Goal: Information Seeking & Learning: Learn about a topic

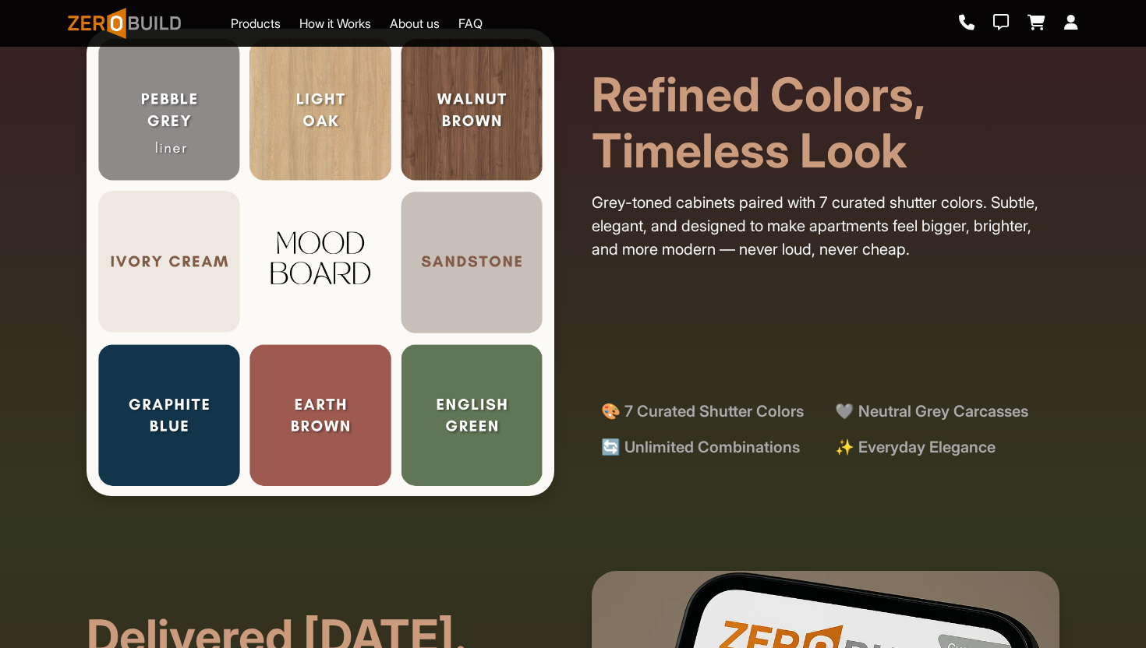
click at [341, 31] on link "How it Works" at bounding box center [335, 23] width 72 height 19
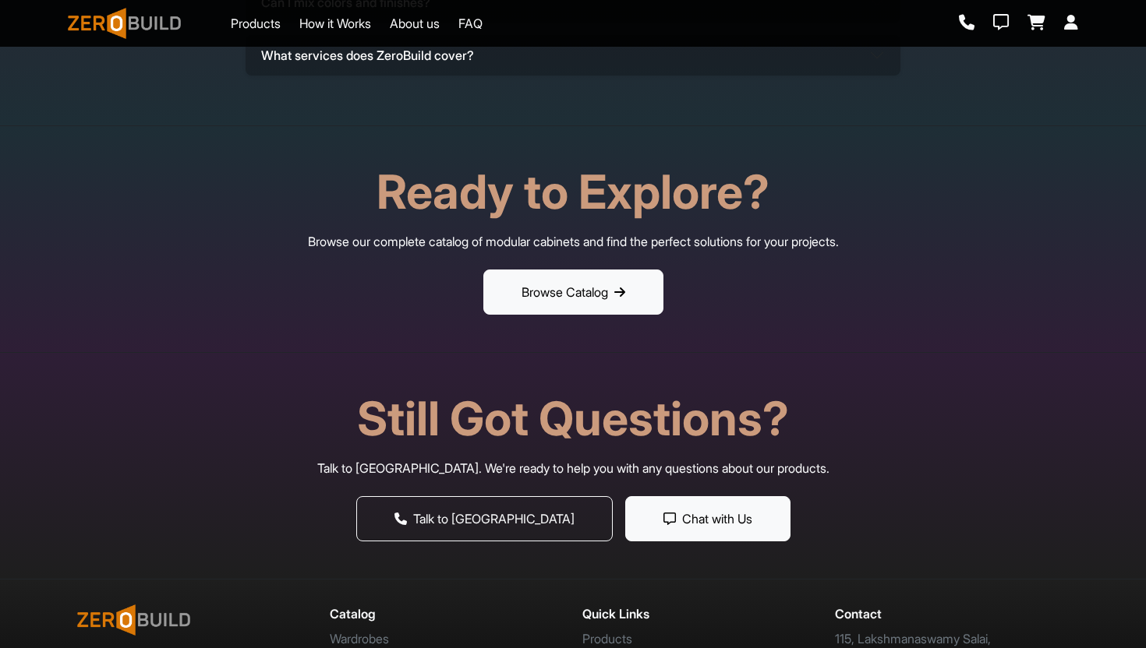
scroll to position [5357, 0]
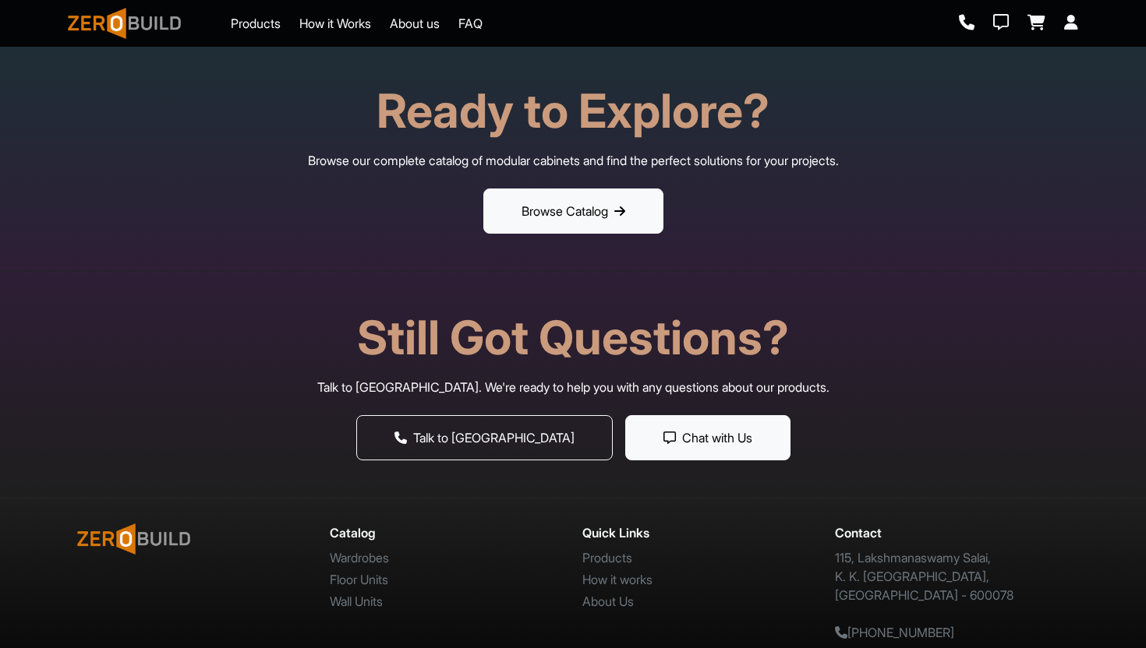
click at [571, 173] on div "Ready to Explore? Browse our complete catalog of modular cabinets and find the …" at bounding box center [572, 158] width 1029 height 151
click at [571, 211] on button "Browse Catalog" at bounding box center [573, 211] width 180 height 45
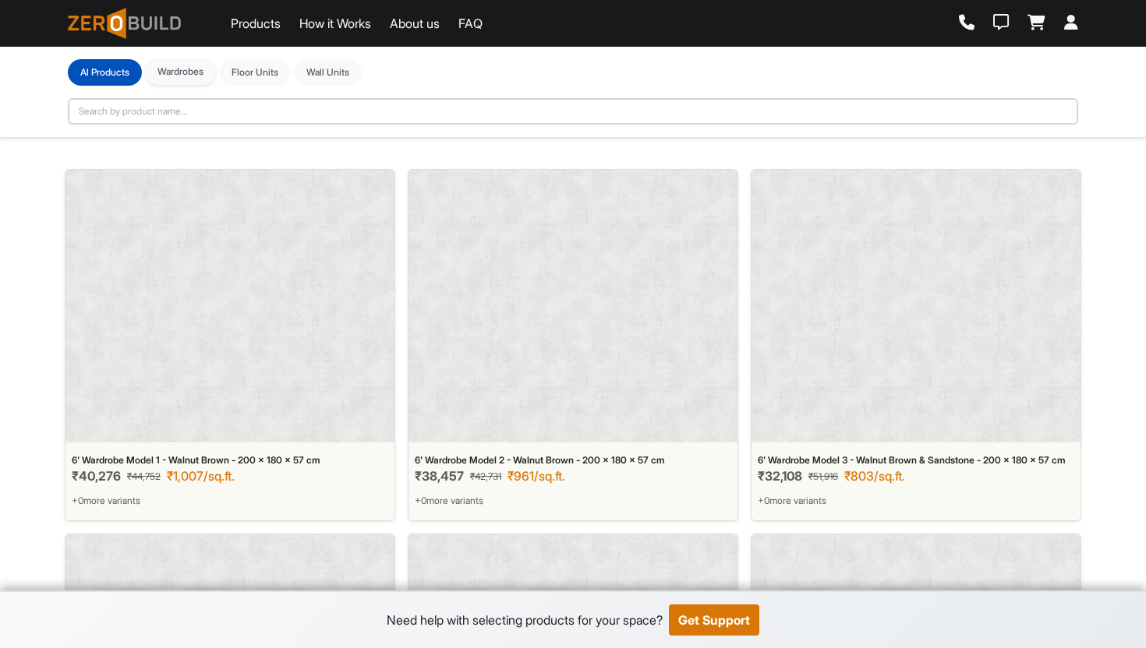
click at [179, 80] on button "Wardrobes" at bounding box center [180, 71] width 71 height 27
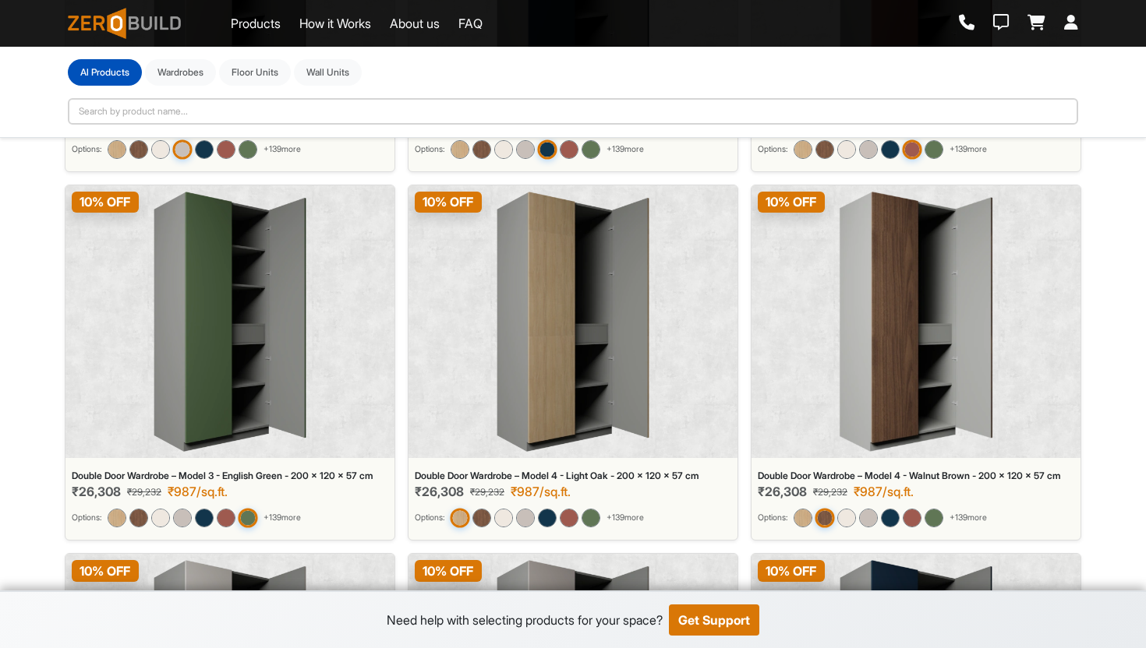
scroll to position [3704, 0]
